Goal: Answer question/provide support: Share knowledge or assist other users

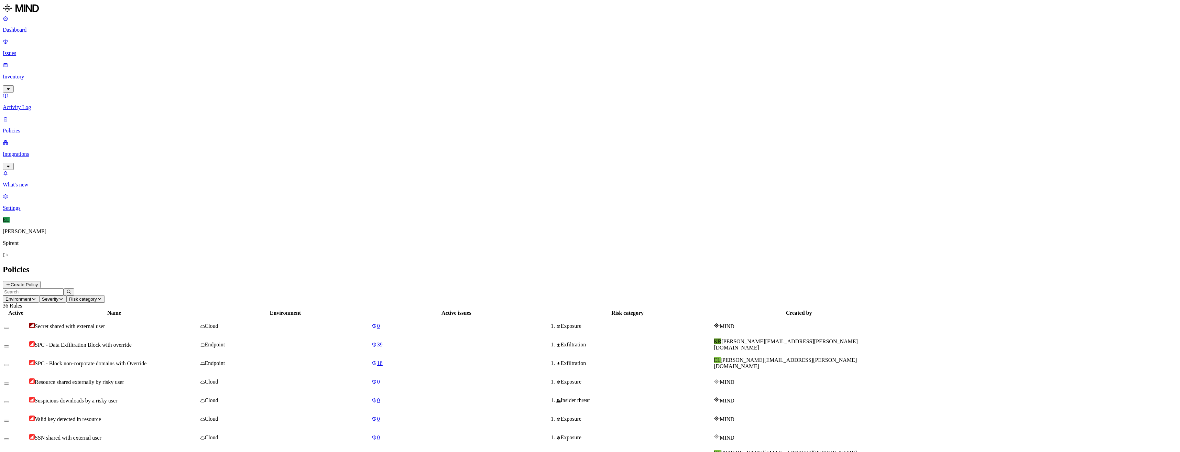
click at [22, 128] on p "Policies" at bounding box center [590, 131] width 1174 height 6
click at [47, 50] on p "Issues" at bounding box center [590, 53] width 1174 height 6
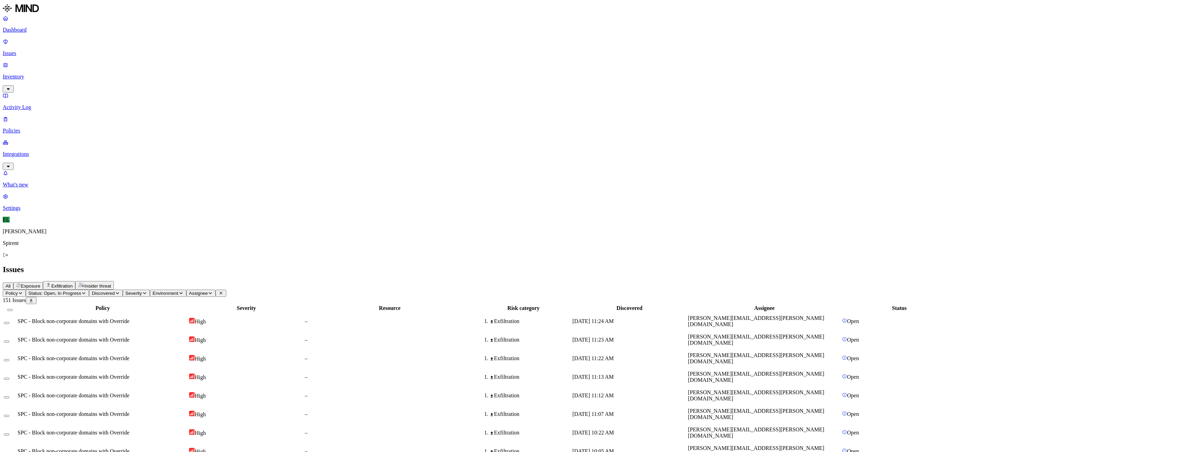
click at [129, 318] on span "SPC - Block non-corporate domains with Override" at bounding box center [74, 321] width 112 height 6
click at [17, 312] on td at bounding box center [9, 321] width 13 height 18
click at [9, 322] on button "Select row" at bounding box center [7, 323] width 6 height 2
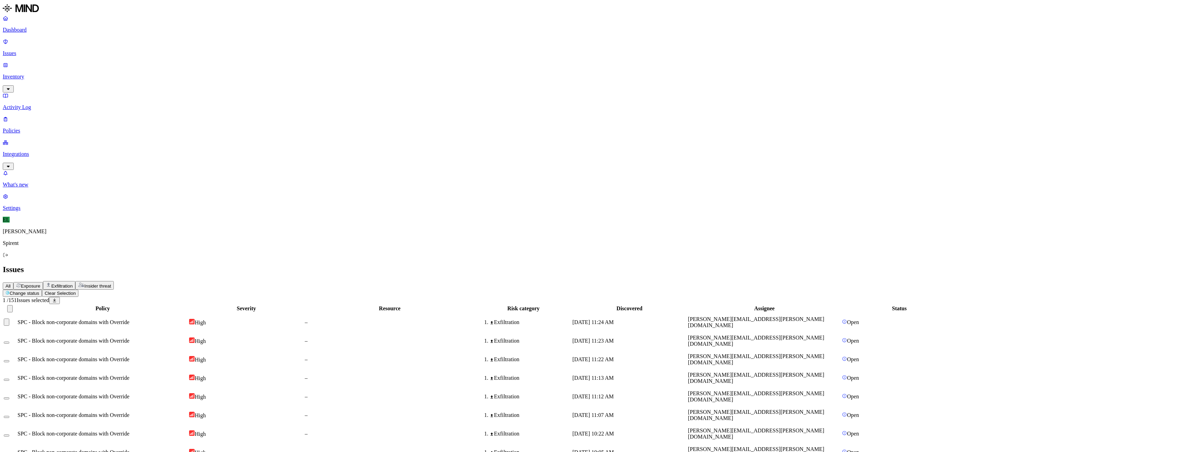
click at [9, 341] on button "Select row" at bounding box center [7, 342] width 6 height 2
click at [9, 360] on button "Select row" at bounding box center [7, 361] width 6 height 2
click at [9, 379] on button "Select row" at bounding box center [7, 380] width 6 height 2
click at [129, 393] on span "SPC - Block non-corporate domains with Override" at bounding box center [74, 396] width 112 height 6
click at [9, 397] on button "Select row" at bounding box center [7, 398] width 6 height 2
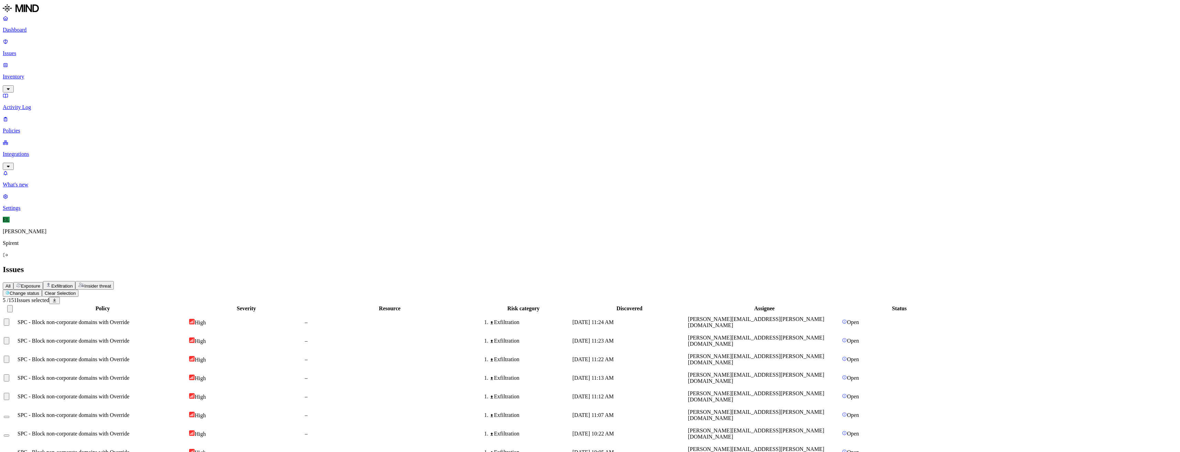
click at [9, 416] on button "Select row" at bounding box center [7, 417] width 6 height 2
click at [9, 434] on button "Select row" at bounding box center [7, 435] width 6 height 2
click at [17, 443] on td at bounding box center [9, 452] width 13 height 18
click at [9, 451] on button "Select row" at bounding box center [7, 454] width 6 height 2
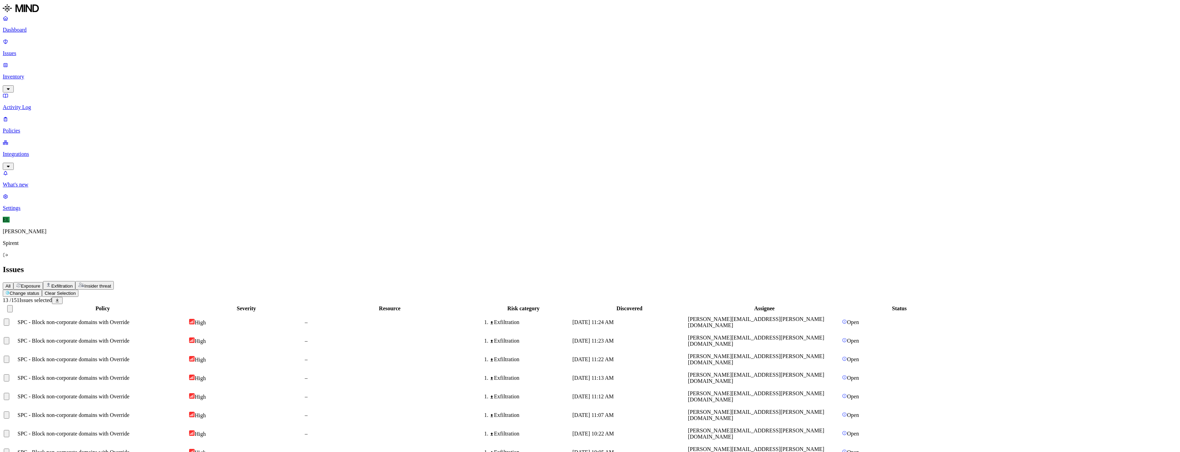
click at [107, 42] on html "Dashboard Issues Inventory Activity Log Policies Integrations What's new 1 Sett…" at bounding box center [590, 450] width 1180 height 900
click at [120, 63] on p "Resolved" at bounding box center [129, 60] width 19 height 5
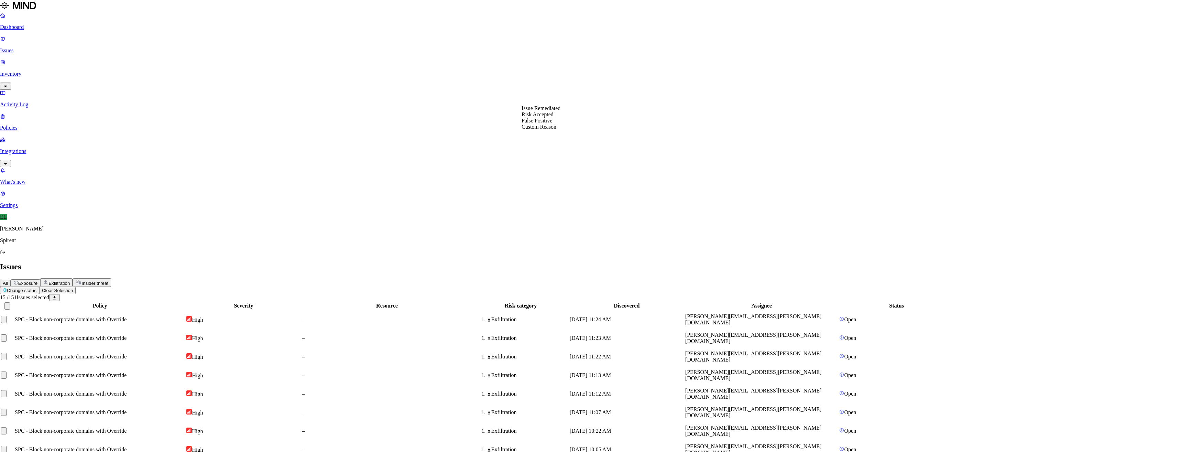
select select "Custom Reason"
drag, startPoint x: 547, startPoint y: 124, endPoint x: 566, endPoint y: 126, distance: 19.7
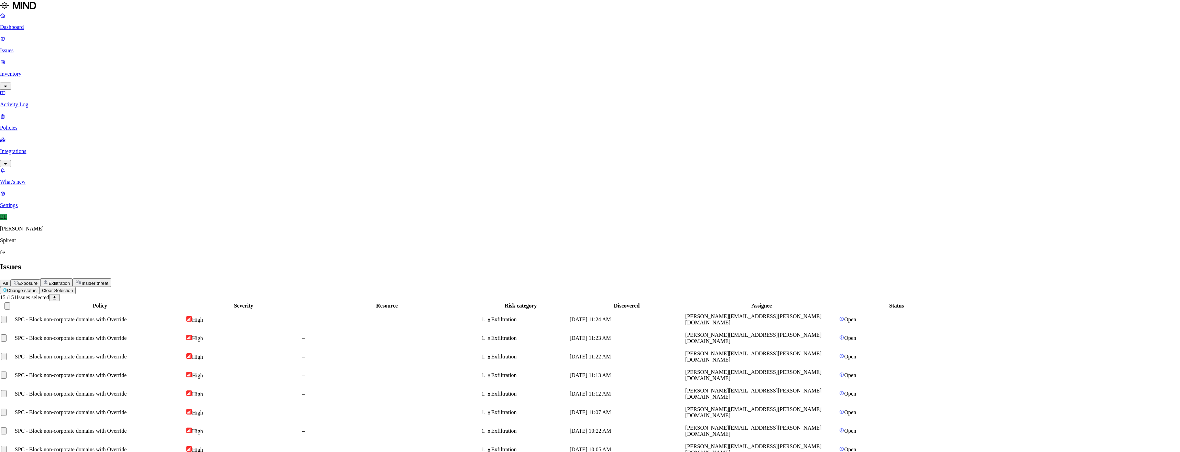
paste textarea "ChatGPT"
type textarea "ChatGPT for Personal"
click at [114, 337] on span "SPC - Data Exfiltration Block with override" at bounding box center [66, 340] width 97 height 6
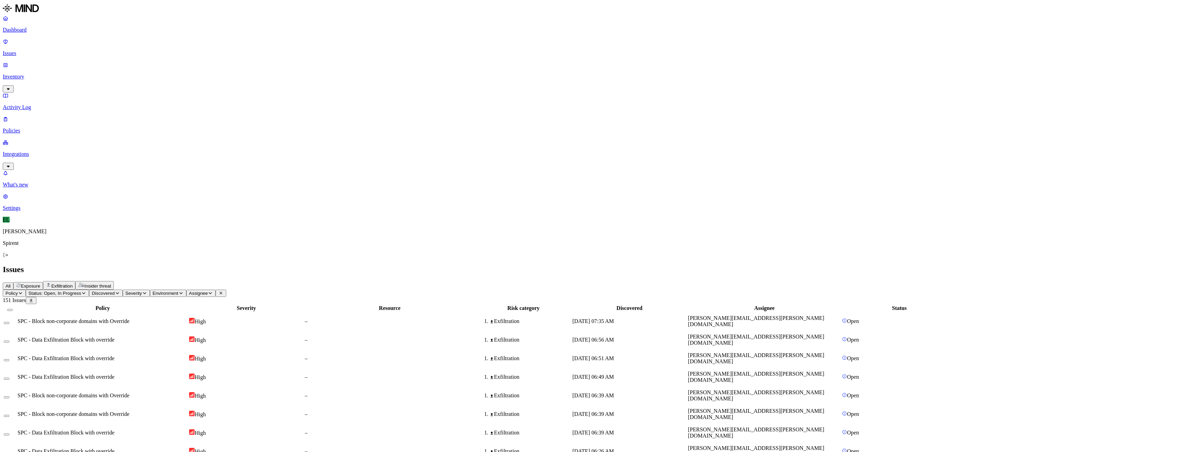
click at [9, 340] on button "Select row" at bounding box center [7, 341] width 6 height 2
type button "on"
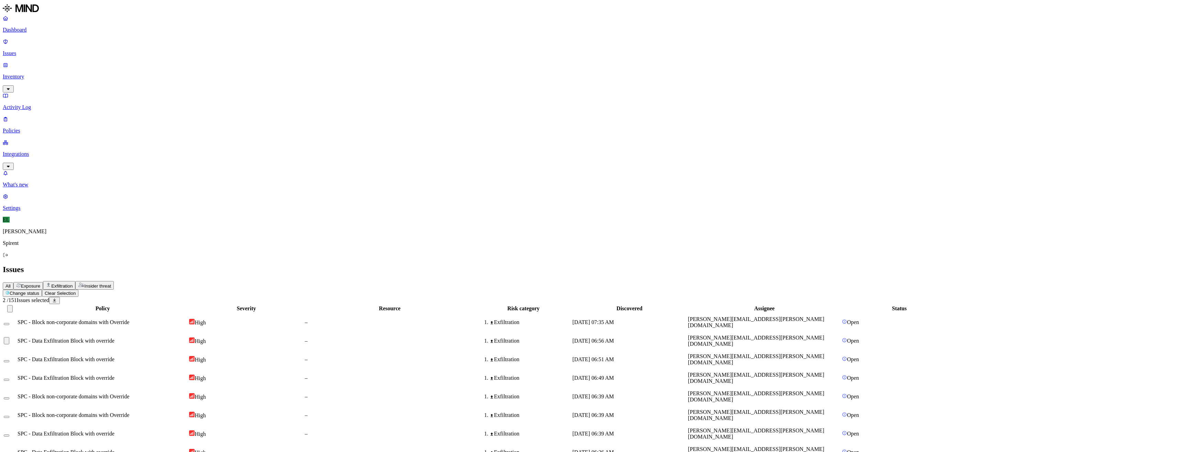
type button "on"
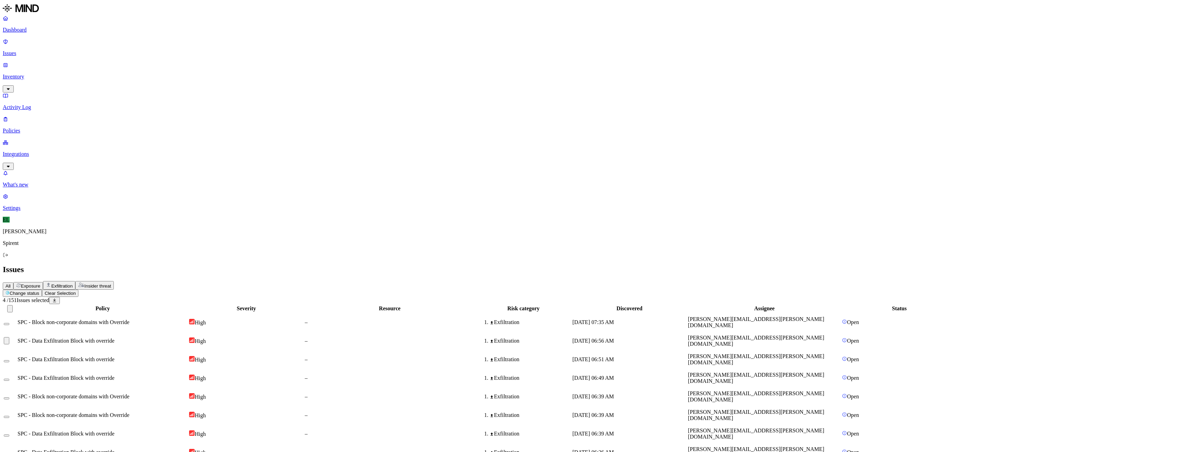
drag, startPoint x: 93, startPoint y: 313, endPoint x: 93, endPoint y: 305, distance: 7.9
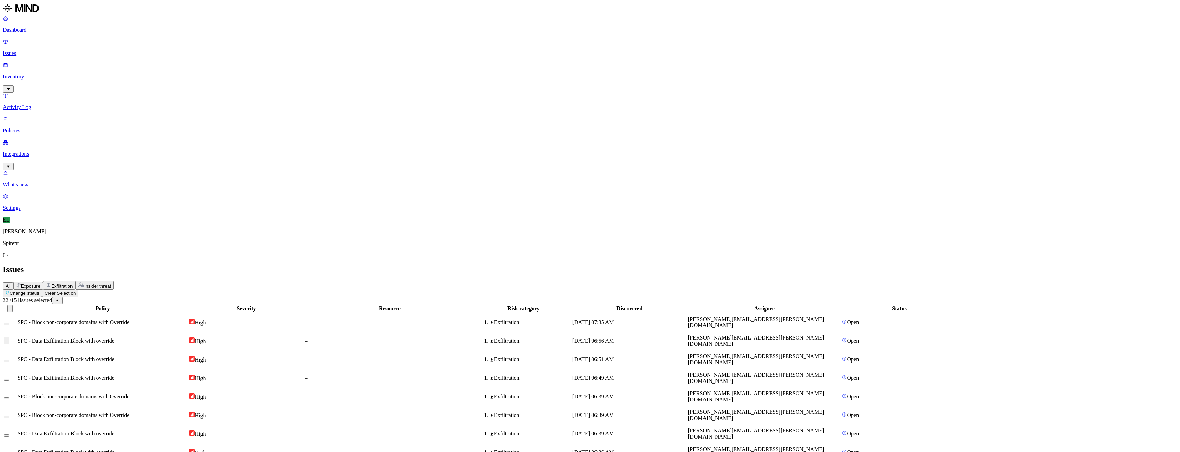
click at [9, 451] on button "Select row" at bounding box center [7, 454] width 6 height 2
click at [9, 434] on button "Select row" at bounding box center [7, 435] width 6 height 2
click at [9, 416] on button "Select row" at bounding box center [7, 417] width 6 height 2
click at [9, 397] on button "Select row" at bounding box center [7, 398] width 6 height 2
click at [9, 379] on button "Select row" at bounding box center [7, 380] width 6 height 2
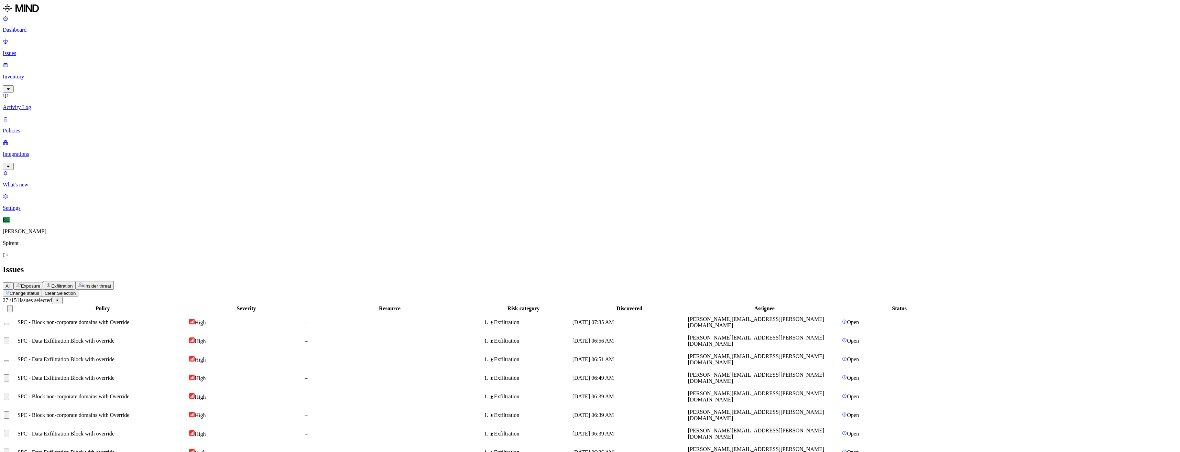
click at [9, 360] on button "Select row" at bounding box center [7, 361] width 6 height 2
click at [117, 40] on html "Dashboard Issues Inventory Activity Log Policies Integrations What's new 1 Sett…" at bounding box center [590, 450] width 1180 height 900
click at [117, 69] on button "Resolved" at bounding box center [129, 58] width 25 height 22
select select "Custom Reason"
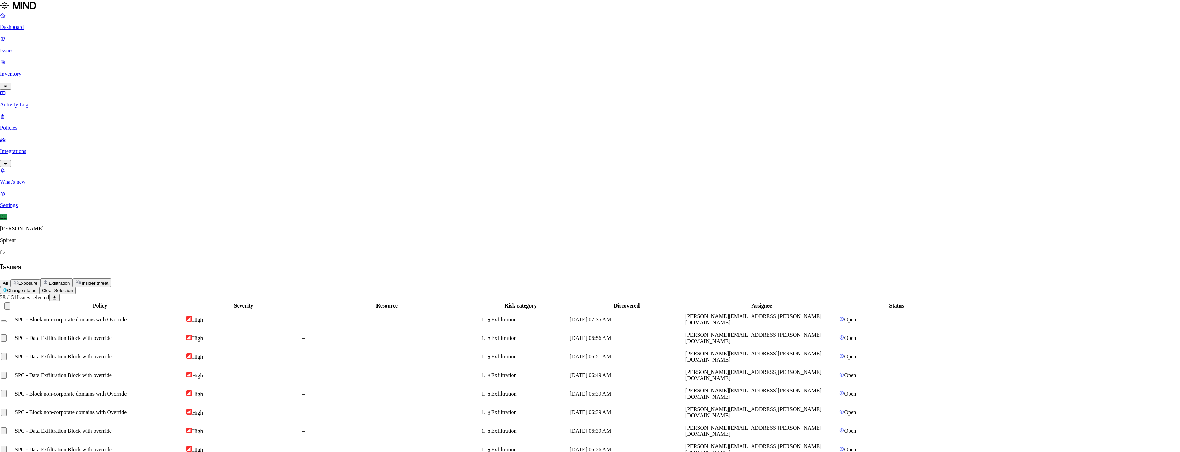
type textarea "Boyscout paperwork"
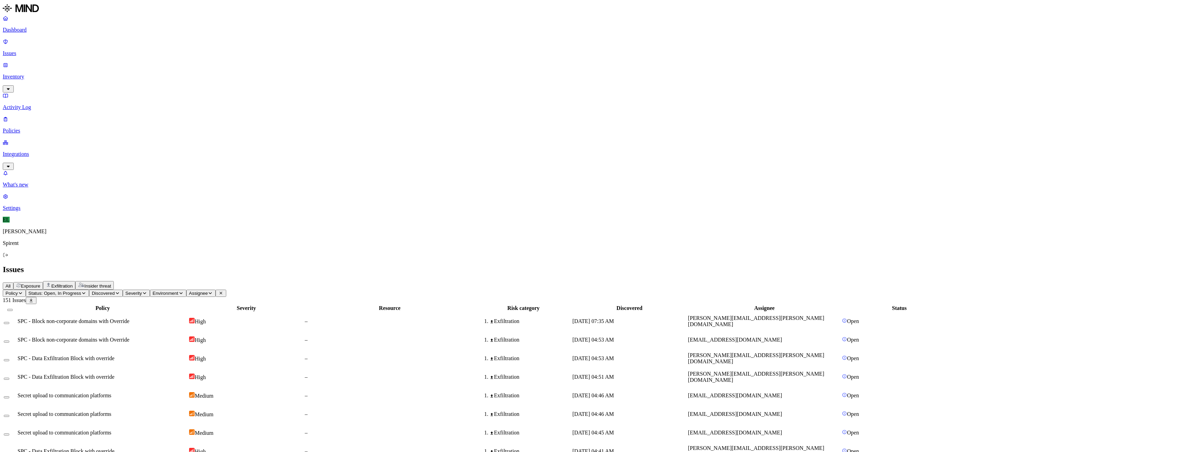
scroll to position [45, 0]
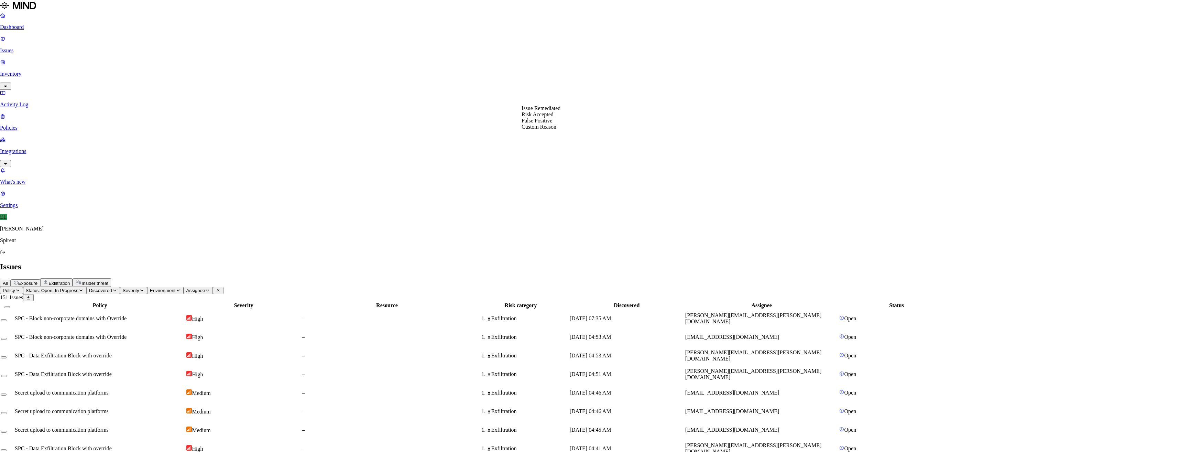
select select "Custom Reason"
type textarea "Personal tax"
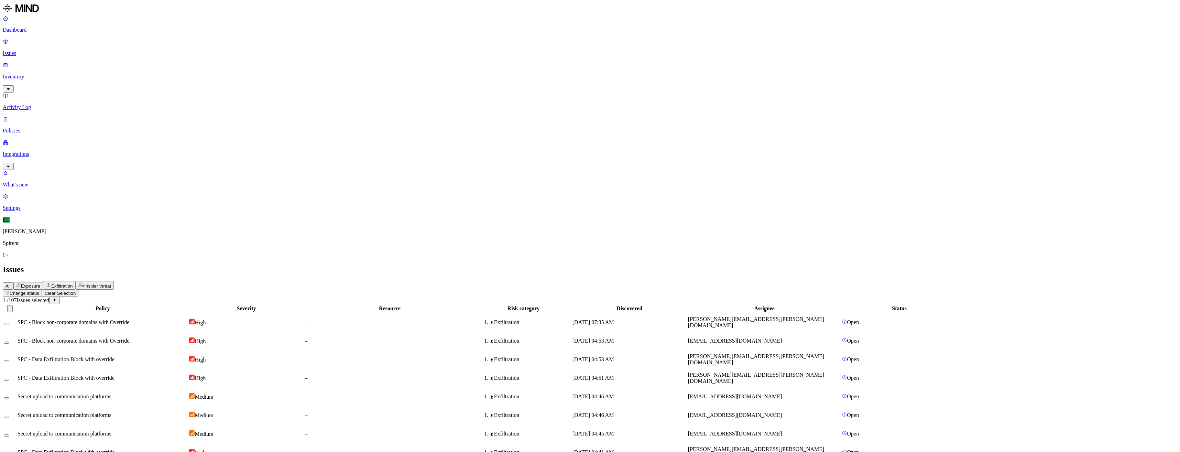
drag, startPoint x: 96, startPoint y: 286, endPoint x: 96, endPoint y: 291, distance: 5.2
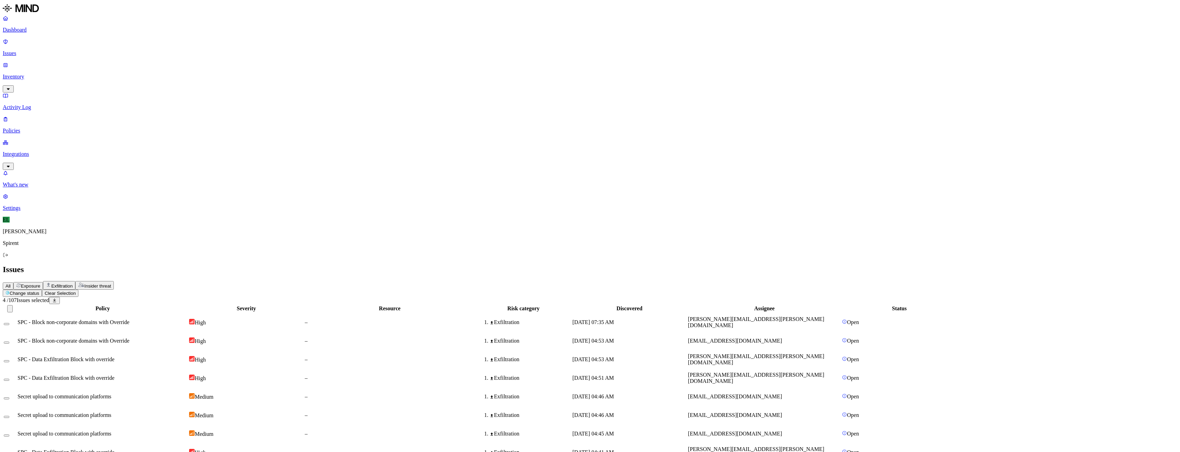
drag, startPoint x: 94, startPoint y: 298, endPoint x: 93, endPoint y: 307, distance: 8.6
drag, startPoint x: 94, startPoint y: 311, endPoint x: 94, endPoint y: 316, distance: 5.2
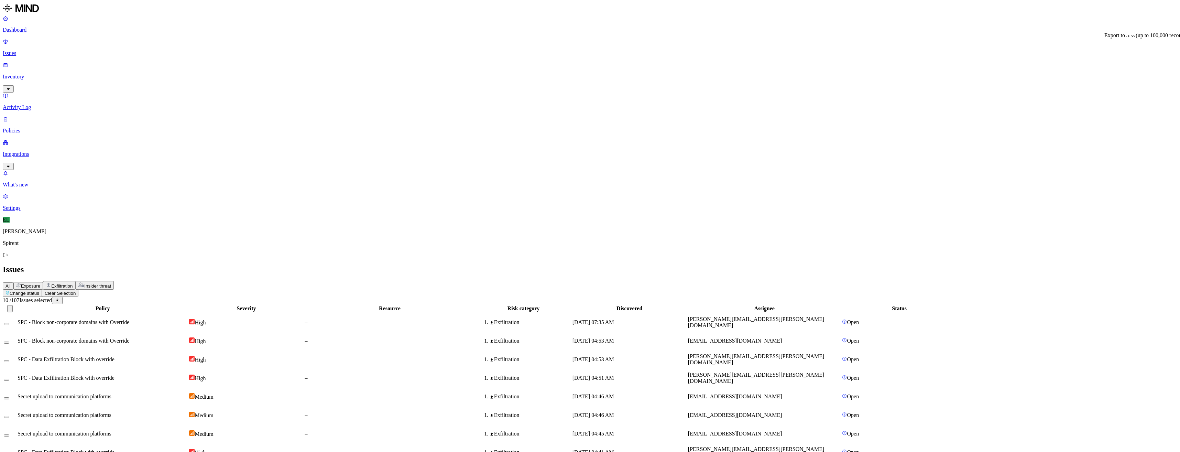
click at [60, 298] on icon at bounding box center [57, 300] width 5 height 4
click at [250, 265] on header "Issues All Exposure Exfiltration Insider threat" at bounding box center [590, 277] width 1174 height 25
drag, startPoint x: 845, startPoint y: 244, endPoint x: 775, endPoint y: 241, distance: 70.9
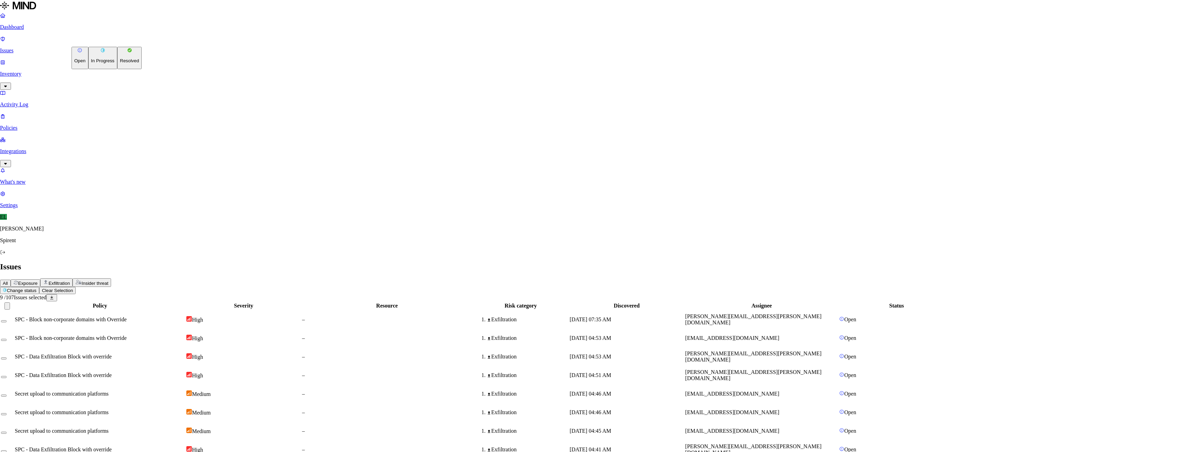
click at [118, 41] on html "Dashboard Issues Inventory Activity Log Policies Integrations What's new 1 Sett…" at bounding box center [590, 448] width 1180 height 897
click at [120, 63] on p "Resolved" at bounding box center [129, 60] width 19 height 5
select select "Custom Reason"
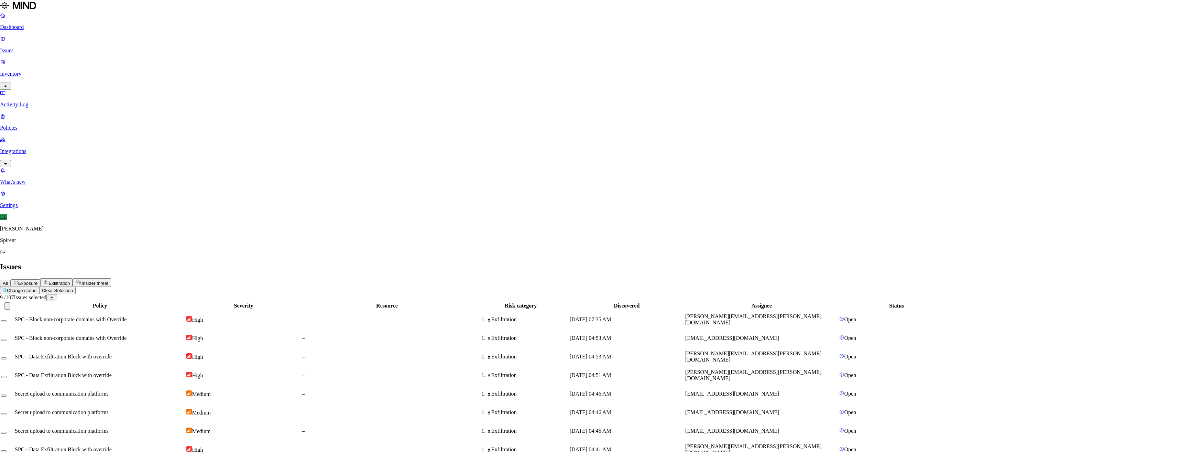
type textarea "User advised to request access to Keeper and move secrets"
type button "on"
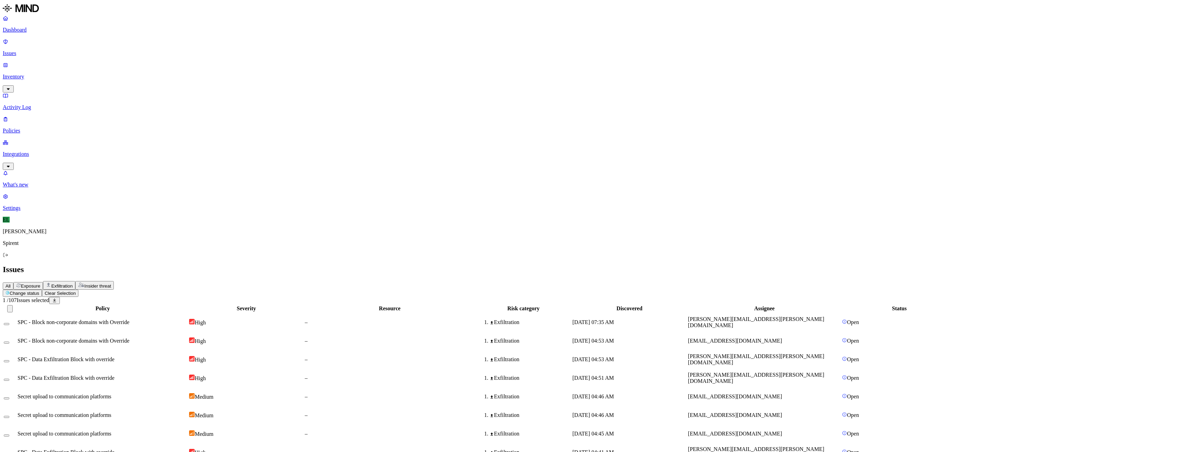
type button "on"
drag, startPoint x: 93, startPoint y: 409, endPoint x: 93, endPoint y: 401, distance: 7.9
type button "on"
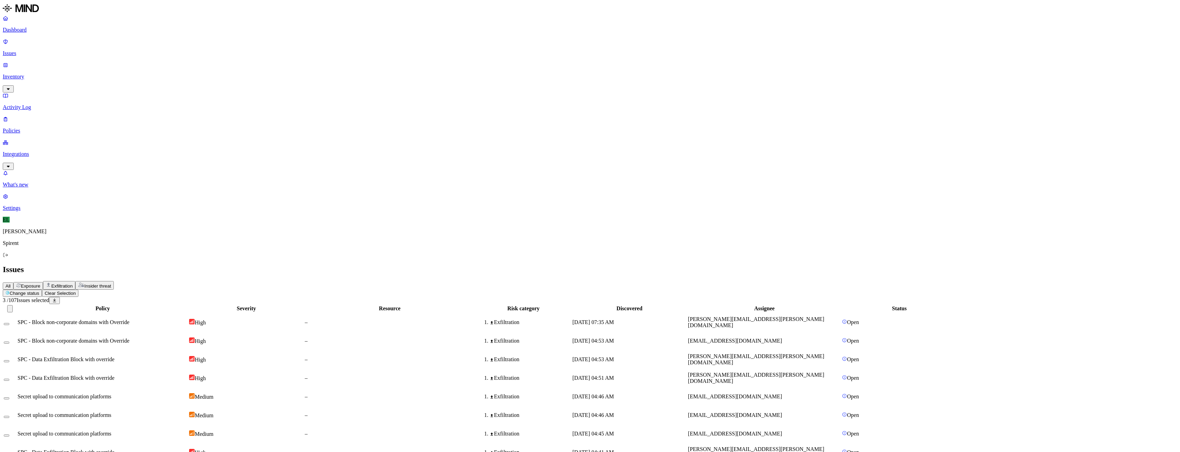
type button "on"
drag, startPoint x: 95, startPoint y: 382, endPoint x: 94, endPoint y: 378, distance: 3.5
type button "on"
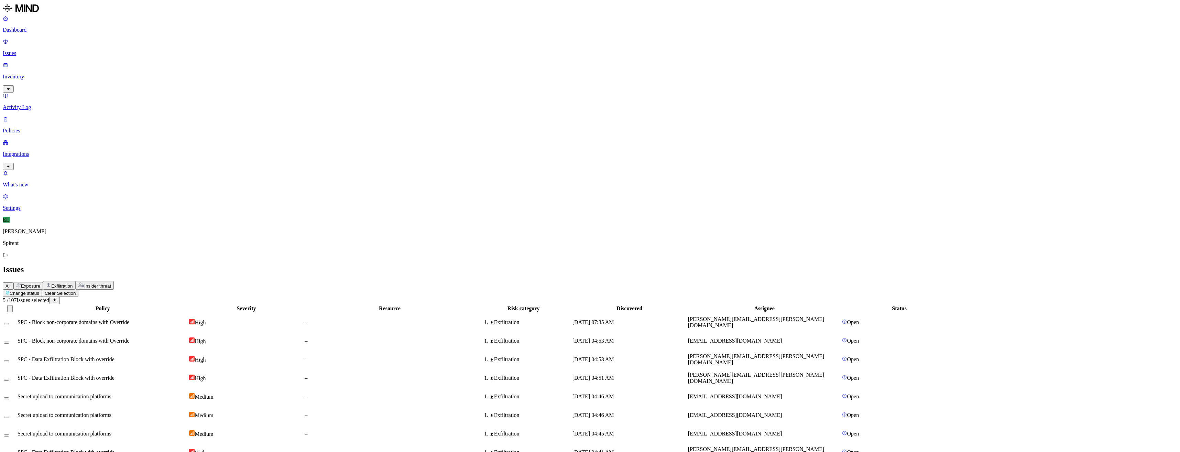
type button "on"
click at [110, 40] on html "Dashboard Issues Inventory Activity Log Policies Integrations What's new 1 Sett…" at bounding box center [590, 448] width 1180 height 897
click at [120, 63] on p "Resolved" at bounding box center [129, 60] width 19 height 5
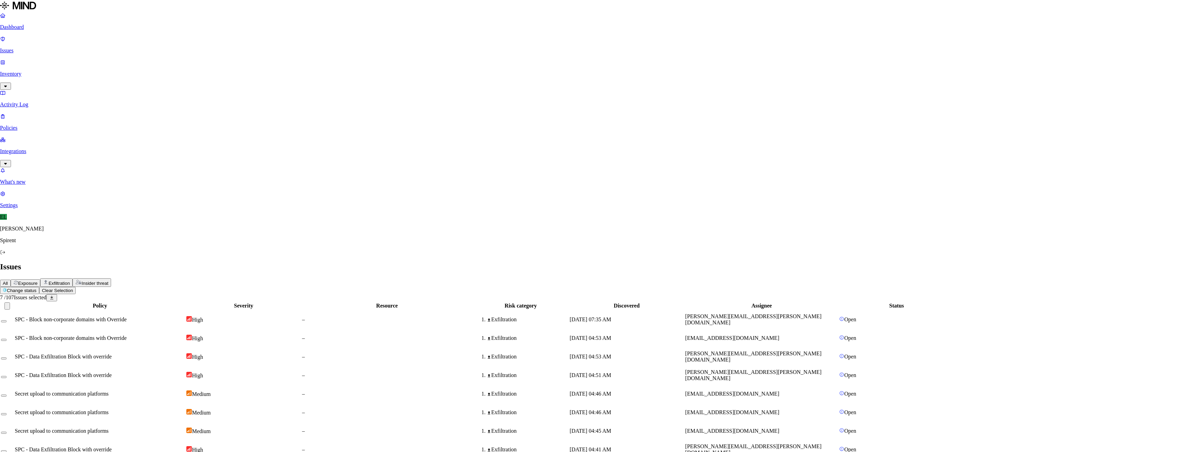
select select "Custom Reason"
type textarea "User advised to move files to Keeper"
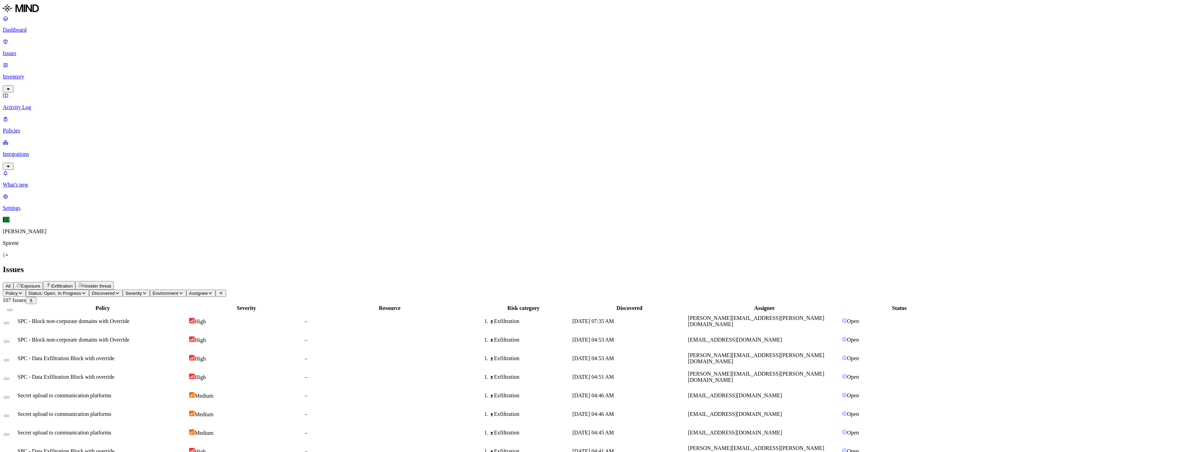
drag, startPoint x: 92, startPoint y: 408, endPoint x: 92, endPoint y: 414, distance: 5.8
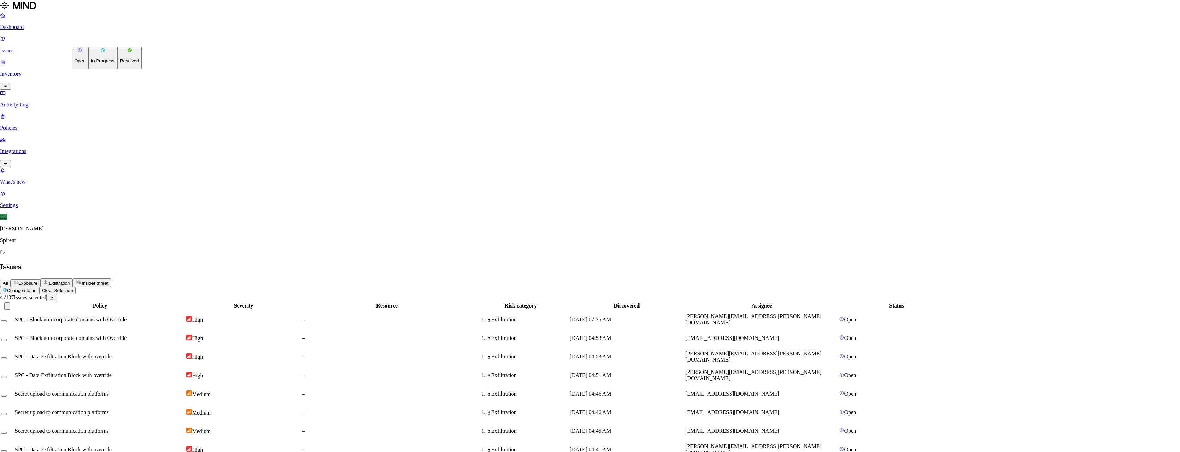
click at [109, 41] on html "Dashboard Issues Inventory Activity Log Policies Integrations What's new 1 Sett…" at bounding box center [590, 448] width 1180 height 897
click at [120, 63] on p "Resolved" at bounding box center [129, 60] width 19 height 5
select select "Custom Reason"
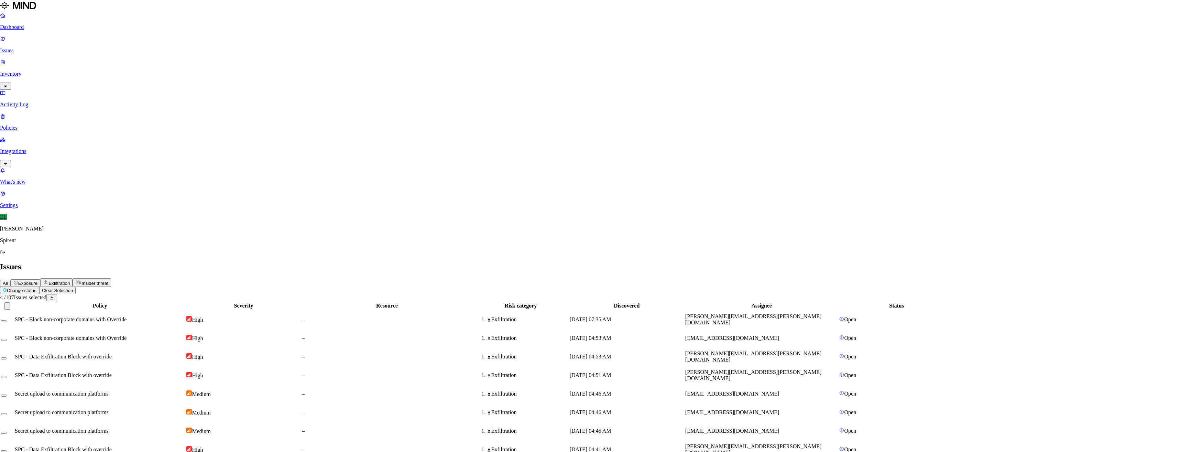
type textarea "User advised to move files to Keeper"
drag, startPoint x: 95, startPoint y: 410, endPoint x: 95, endPoint y: 417, distance: 7.2
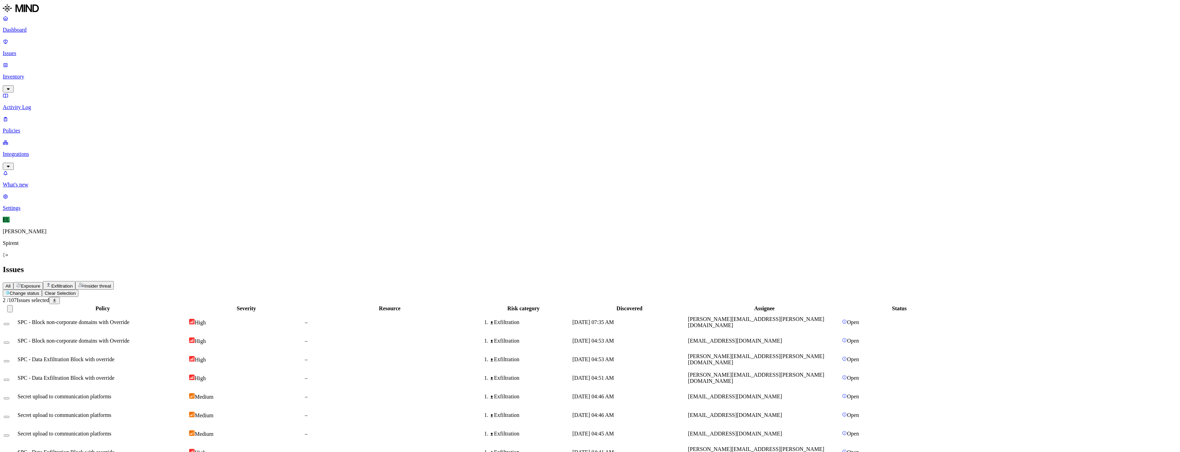
click at [112, 41] on html "Dashboard Issues Inventory Activity Log Policies Integrations What's new 1 Sett…" at bounding box center [590, 448] width 1180 height 897
click at [117, 69] on button "Resolved" at bounding box center [129, 58] width 25 height 22
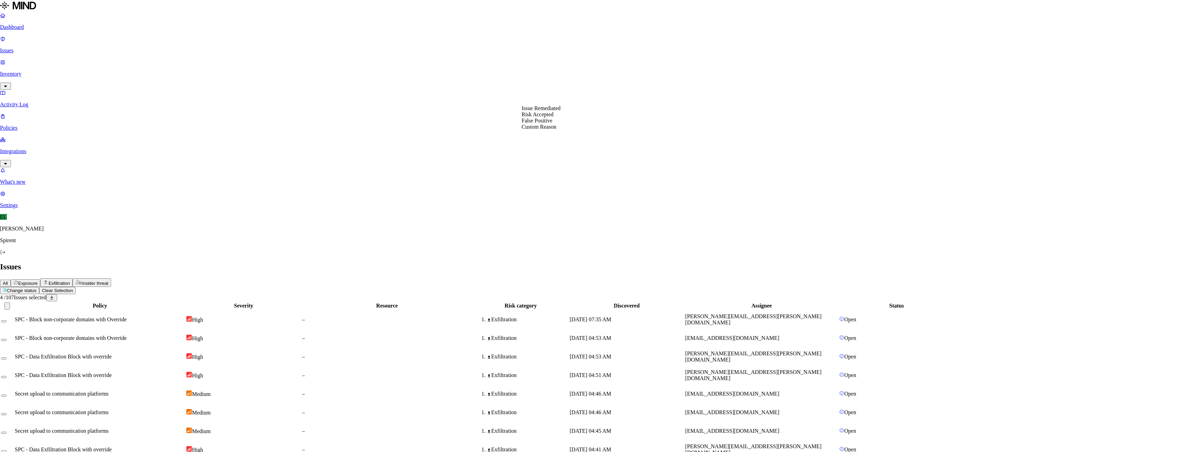
select select "Custom Reason"
type textarea "User advised to move files to Keeper"
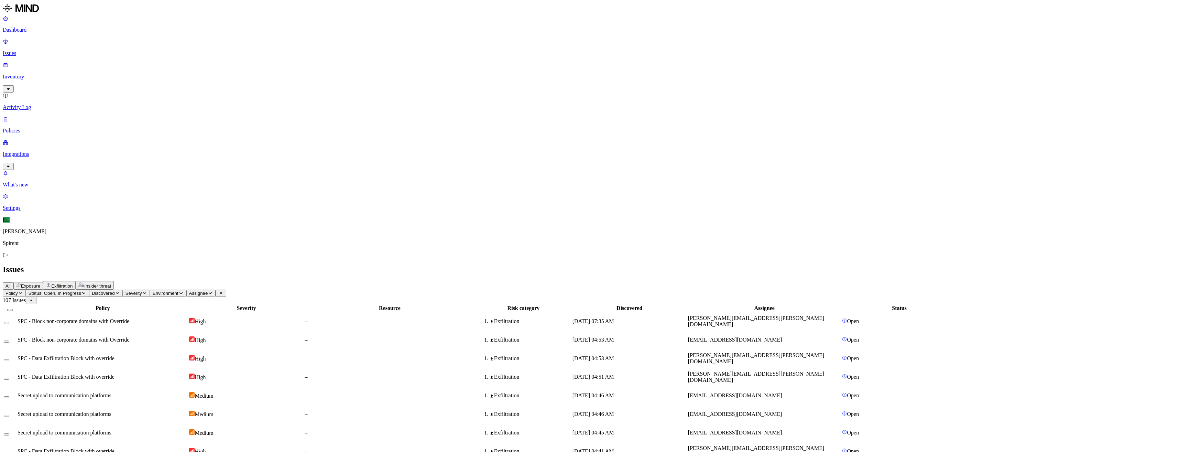
click at [107, 42] on html "Dashboard Issues Inventory Activity Log Policies Integrations What's new 1 Sett…" at bounding box center [590, 450] width 1180 height 900
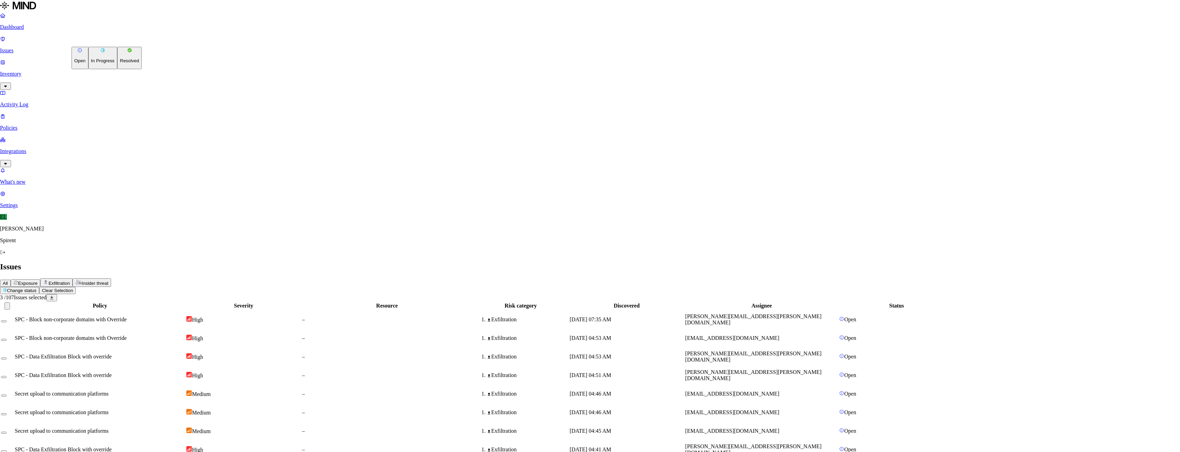
click at [120, 63] on p "Resolved" at bounding box center [129, 60] width 19 height 5
select select "Custom Reason"
type textarea "User advised to move files to Keeper"
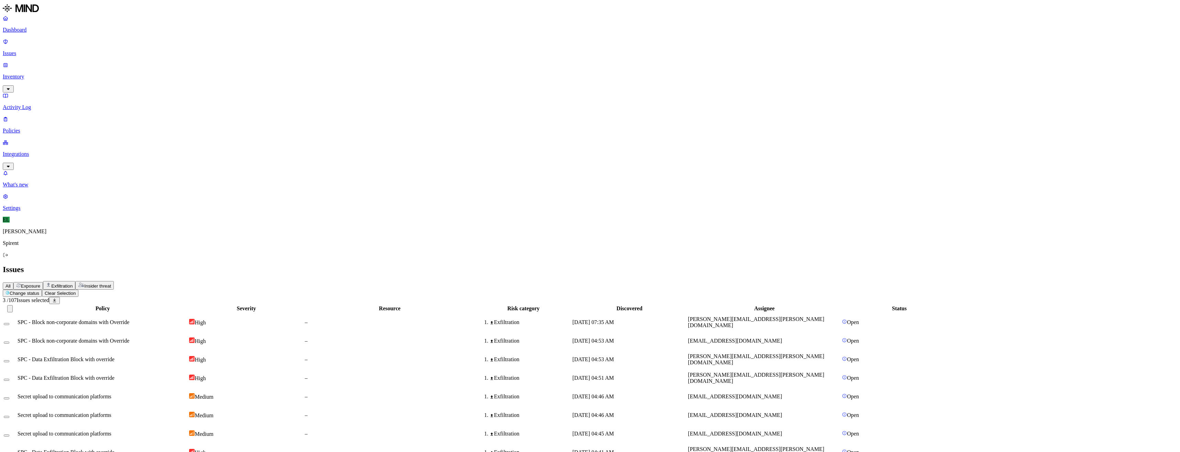
click at [113, 42] on html "Dashboard Issues Inventory Activity Log Policies Integrations What's new 1 Sett…" at bounding box center [590, 450] width 1180 height 900
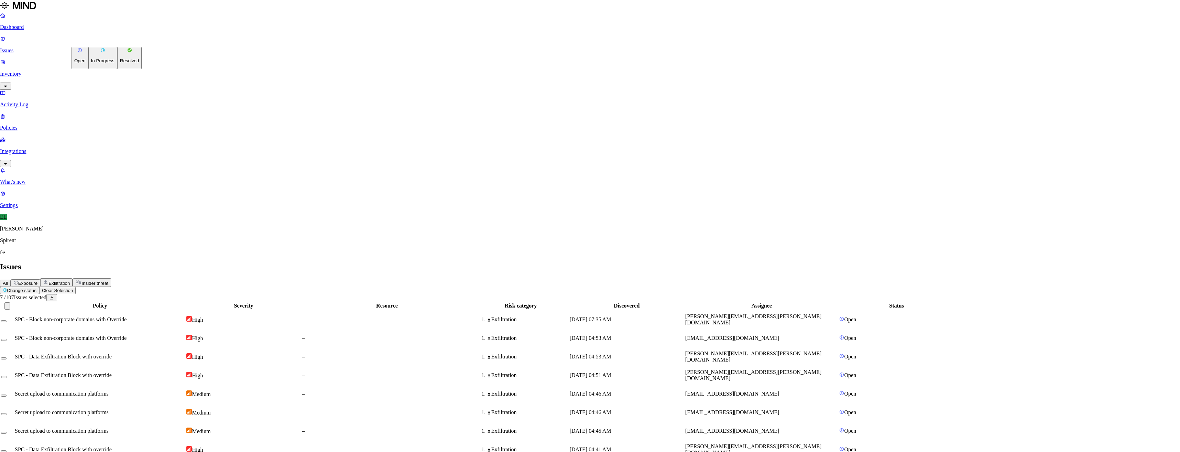
click at [120, 63] on p "Resolved" at bounding box center [129, 60] width 19 height 5
select select "Custom Reason"
type textarea "User advised to move files to Keeper"
